Goal: Navigation & Orientation: Find specific page/section

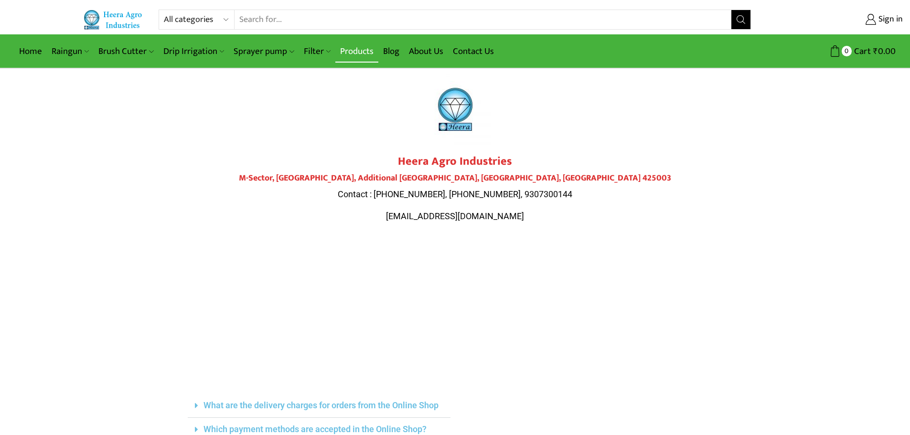
click at [354, 47] on link "Products" at bounding box center [356, 51] width 43 height 22
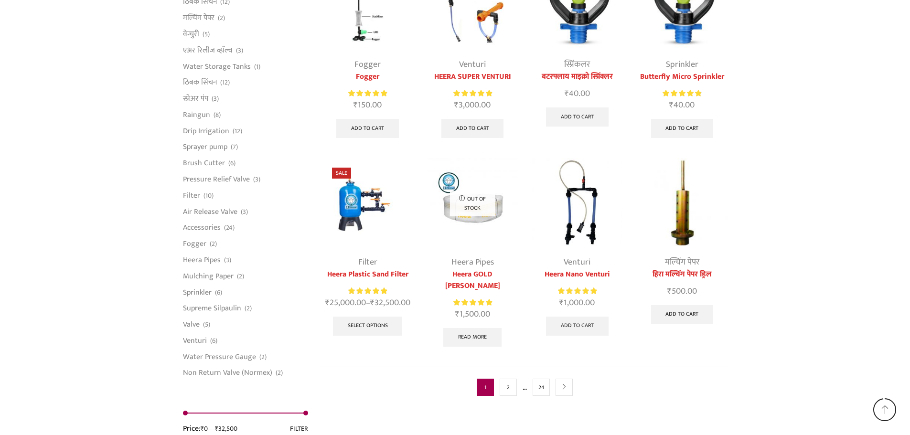
scroll to position [2375, 0]
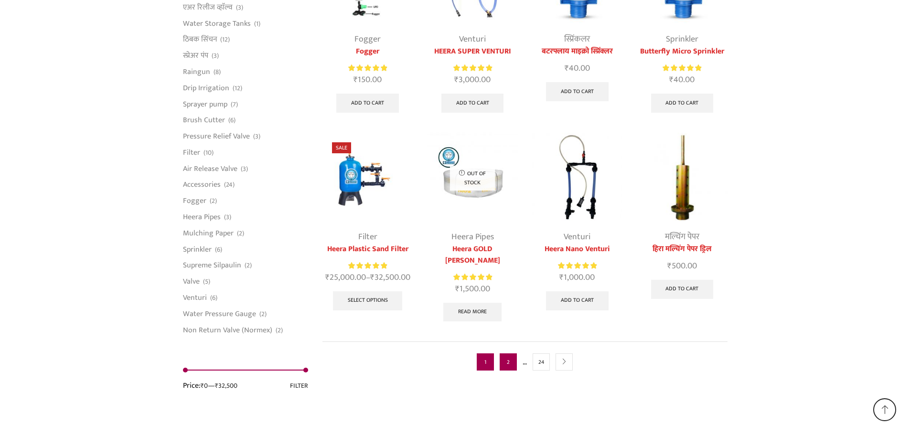
click at [507, 353] on link "2" at bounding box center [508, 361] width 17 height 17
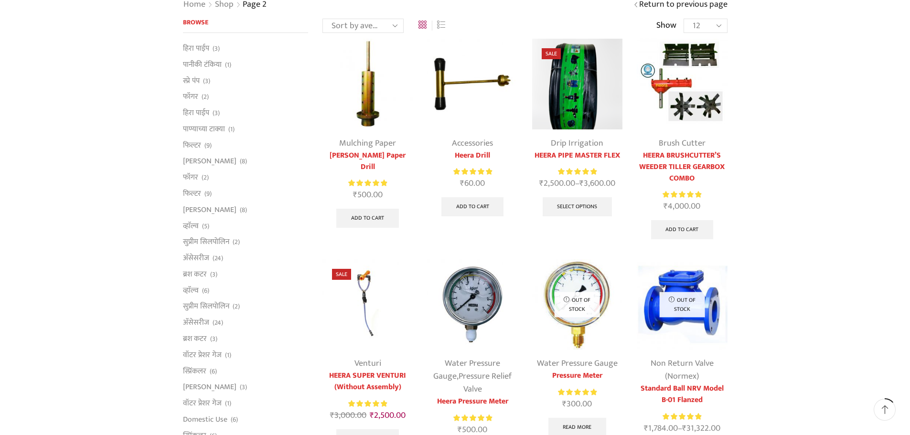
scroll to position [96, 0]
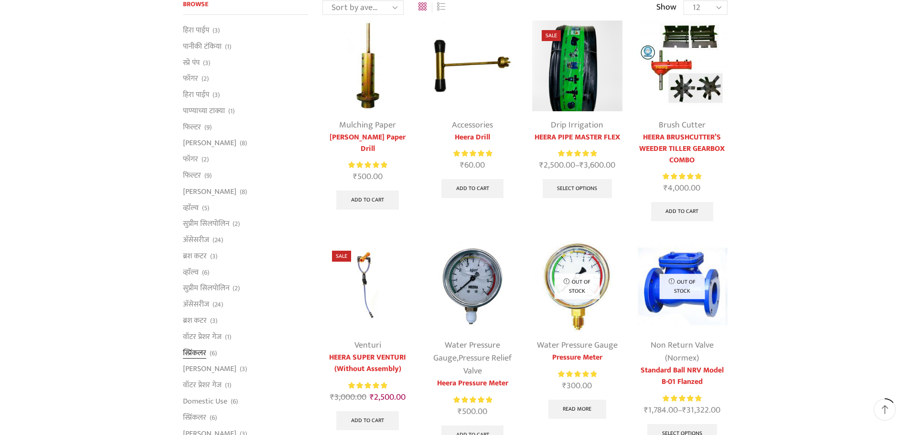
click at [198, 353] on link "स्प्रिंकलर" at bounding box center [194, 353] width 23 height 16
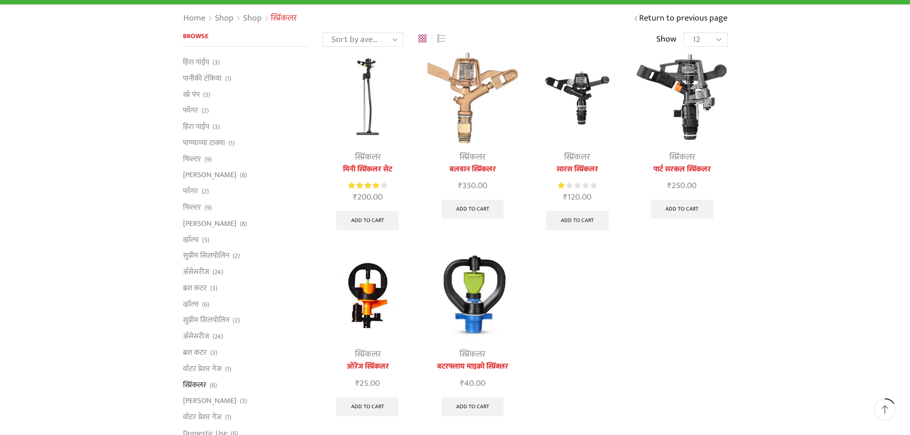
scroll to position [153, 0]
